Goal: Download file/media

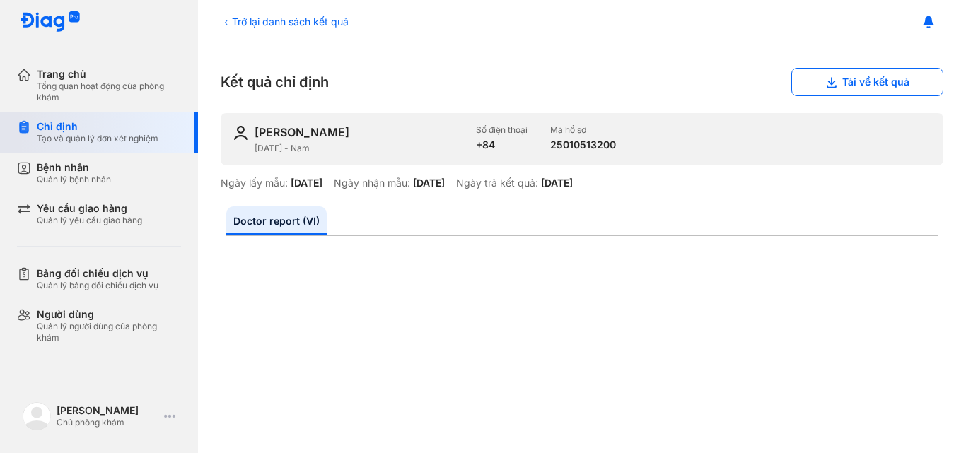
click at [83, 136] on div "Tạo và quản lý đơn xét nghiệm" at bounding box center [98, 138] width 122 height 11
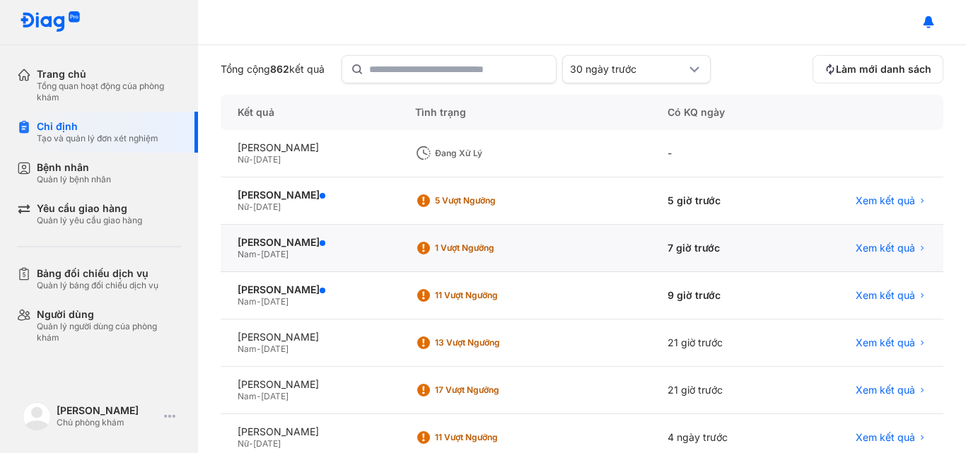
scroll to position [141, 0]
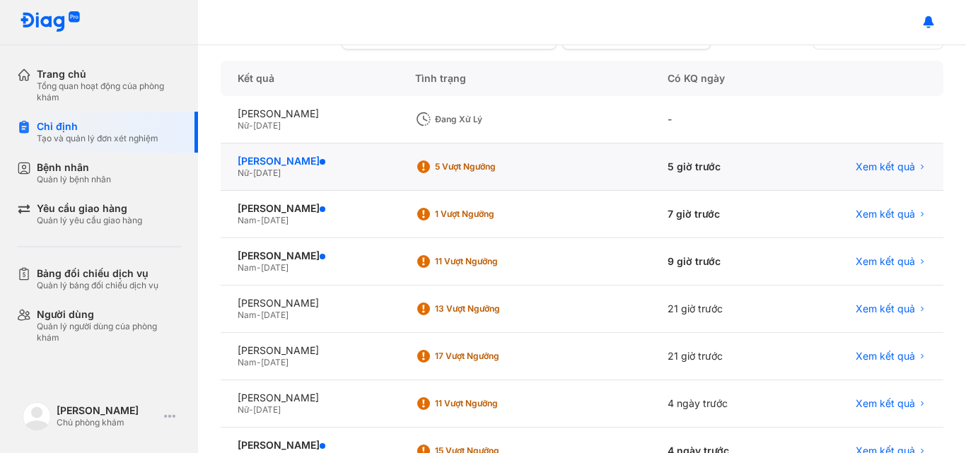
click at [307, 161] on div "TRẦN THỊ CẨM VÂN" at bounding box center [310, 161] width 144 height 13
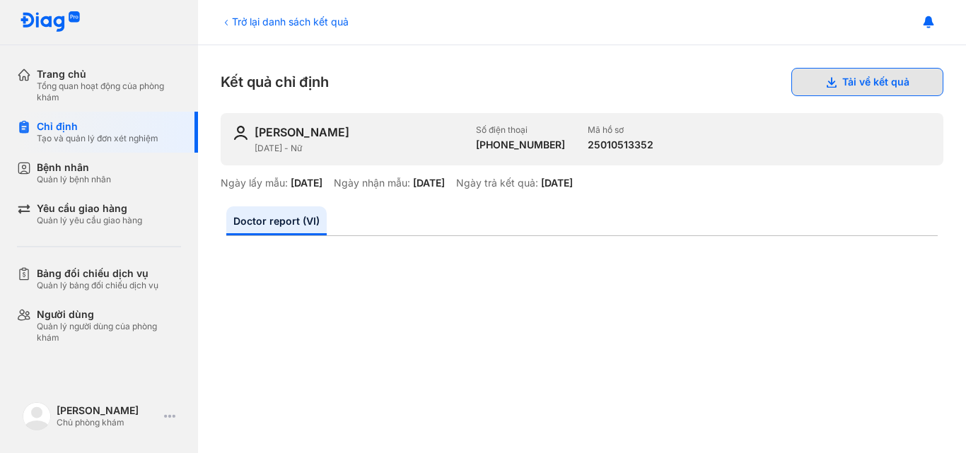
click at [865, 80] on button "Tải về kết quả" at bounding box center [867, 82] width 152 height 28
